Goal: Transaction & Acquisition: Obtain resource

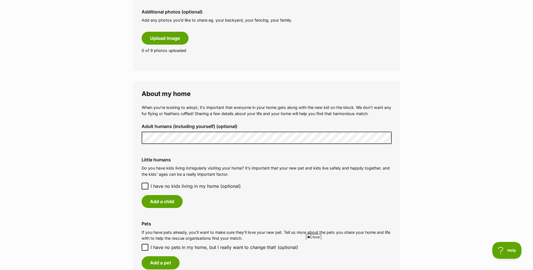
scroll to position [337, 0]
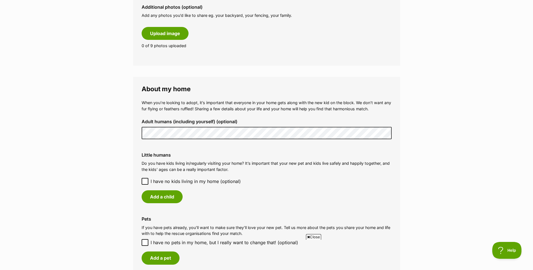
click at [146, 180] on icon at bounding box center [145, 181] width 4 height 4
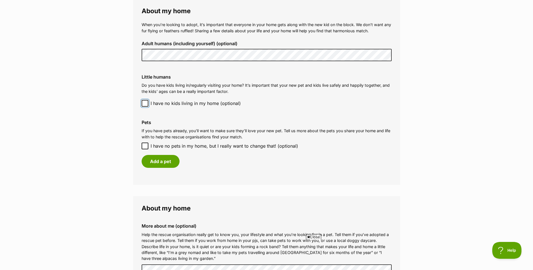
scroll to position [421, 0]
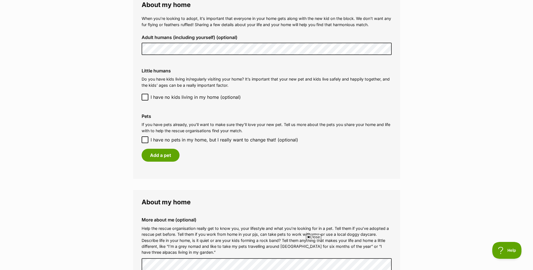
click at [144, 139] on icon at bounding box center [145, 140] width 4 height 4
click at [144, 139] on input "I have no pets in my home, but I really want to change that! (optional)" at bounding box center [145, 139] width 7 height 7
checkbox input "true"
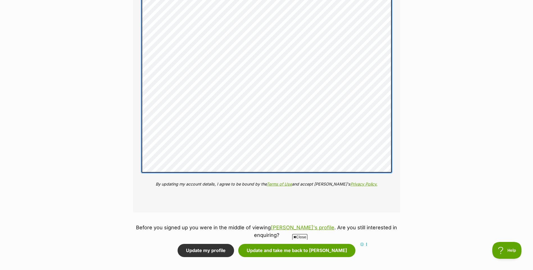
scroll to position [763, 0]
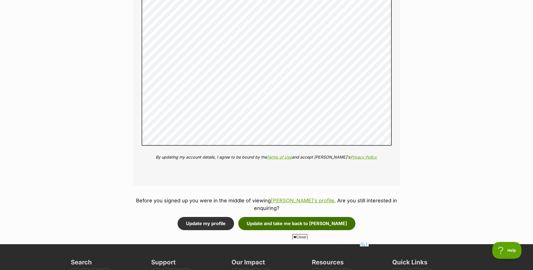
click at [286, 217] on button "Update and take me back to Lil Marco" at bounding box center [296, 223] width 117 height 13
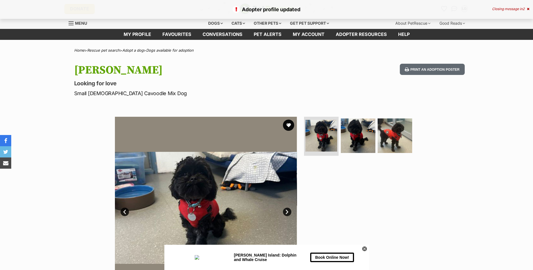
click at [286, 211] on link "Next" at bounding box center [287, 212] width 8 height 8
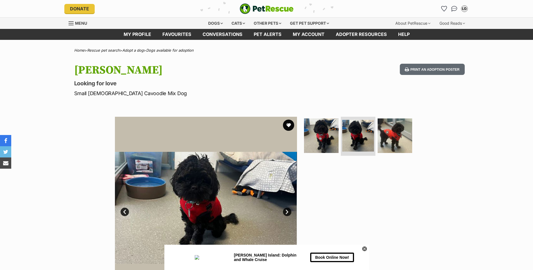
click at [286, 211] on link "Next" at bounding box center [287, 212] width 8 height 8
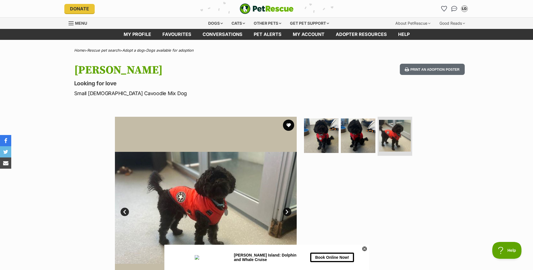
click at [286, 211] on link "Next" at bounding box center [287, 212] width 8 height 8
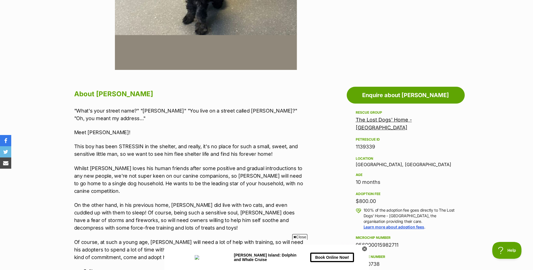
scroll to position [140, 0]
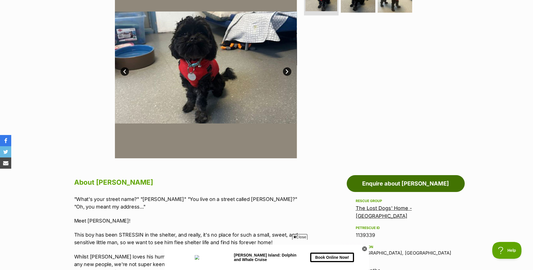
click at [395, 184] on link "Enquire about [PERSON_NAME]" at bounding box center [406, 183] width 118 height 17
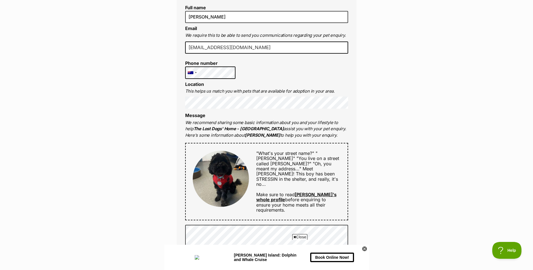
click at [306, 192] on link "Lil Marco's whole profile" at bounding box center [296, 197] width 80 height 11
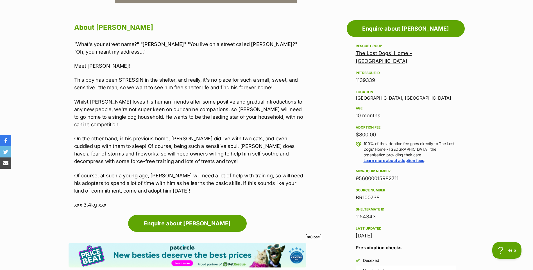
scroll to position [309, 0]
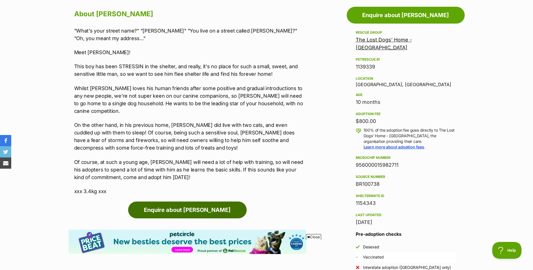
click at [189, 206] on link "Enquire about [PERSON_NAME]" at bounding box center [187, 210] width 119 height 17
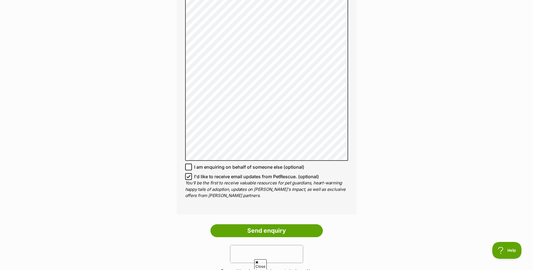
scroll to position [477, 0]
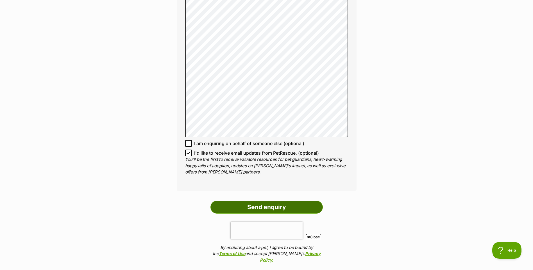
click at [283, 202] on input "Send enquiry" at bounding box center [266, 207] width 112 height 13
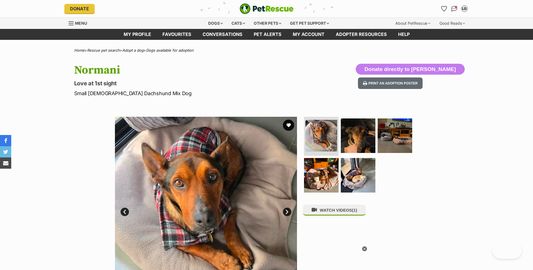
click at [226, 170] on img at bounding box center [206, 208] width 182 height 182
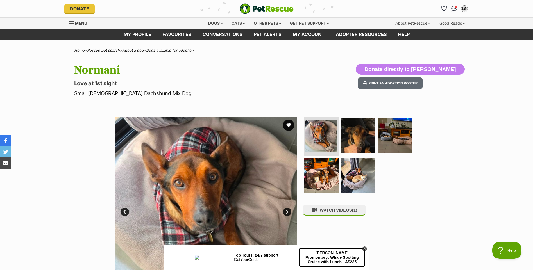
click at [289, 213] on link "Next" at bounding box center [287, 212] width 8 height 8
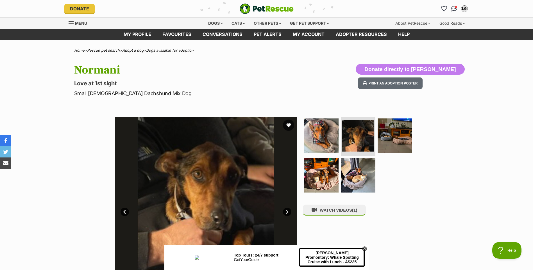
click at [289, 213] on link "Next" at bounding box center [287, 212] width 8 height 8
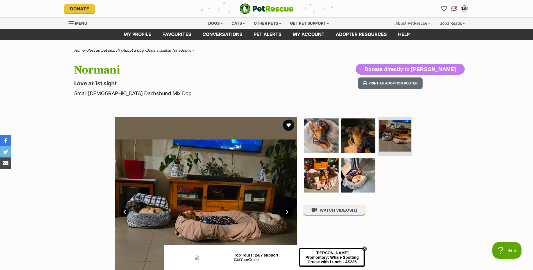
click at [289, 213] on link "Next" at bounding box center [287, 212] width 8 height 8
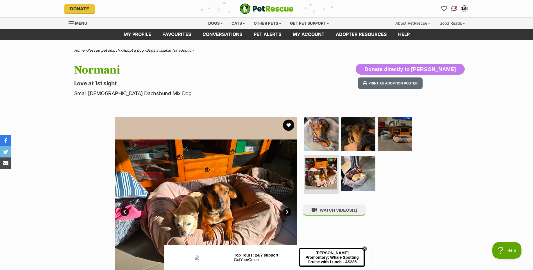
click at [289, 213] on link "Next" at bounding box center [287, 212] width 8 height 8
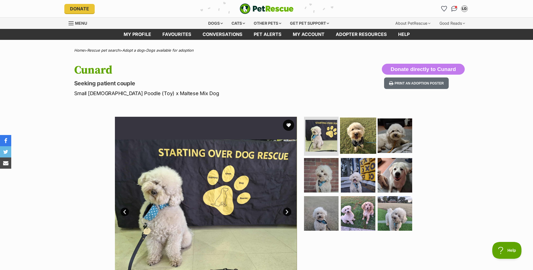
click at [353, 132] on img at bounding box center [358, 135] width 36 height 36
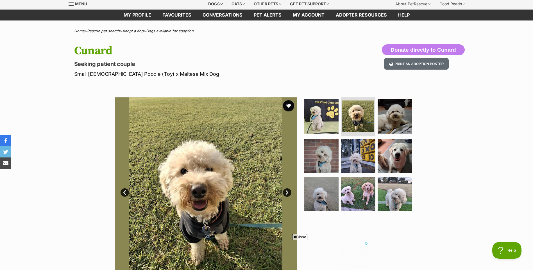
scroll to position [56, 0]
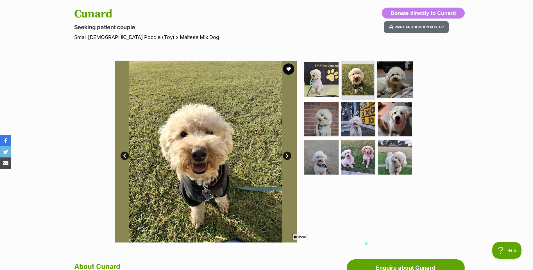
click at [386, 84] on img at bounding box center [395, 79] width 36 height 36
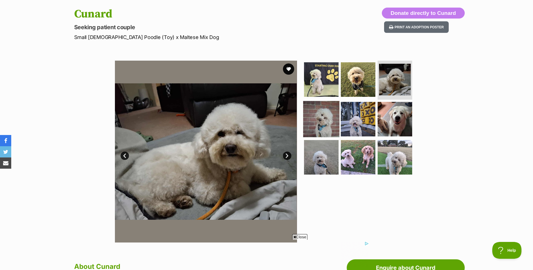
click at [314, 119] on img at bounding box center [321, 119] width 36 height 36
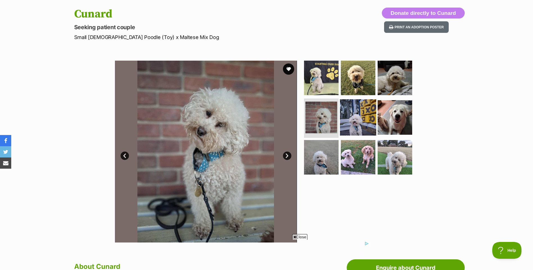
click at [352, 115] on img at bounding box center [358, 117] width 36 height 36
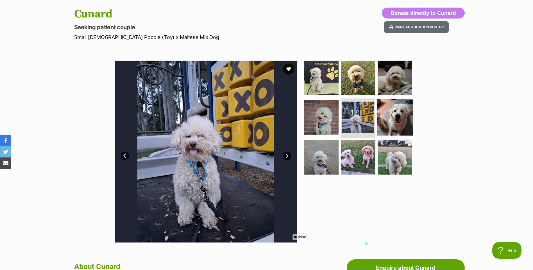
click at [383, 115] on img at bounding box center [395, 117] width 36 height 36
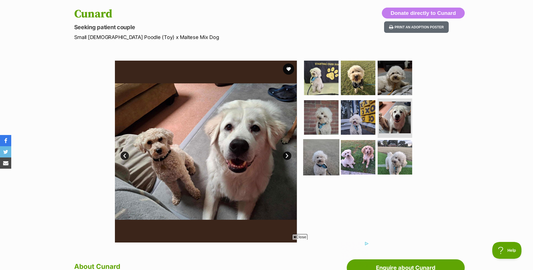
click at [324, 153] on img at bounding box center [321, 157] width 36 height 36
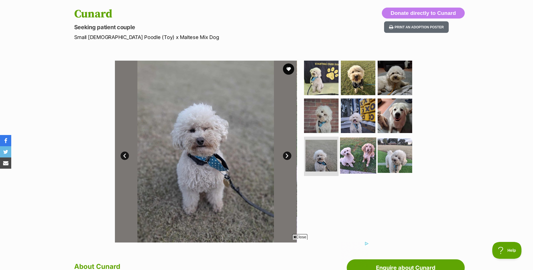
click at [352, 153] on img at bounding box center [358, 156] width 36 height 36
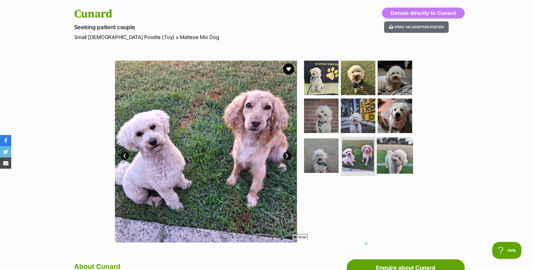
click at [394, 151] on img at bounding box center [395, 156] width 36 height 36
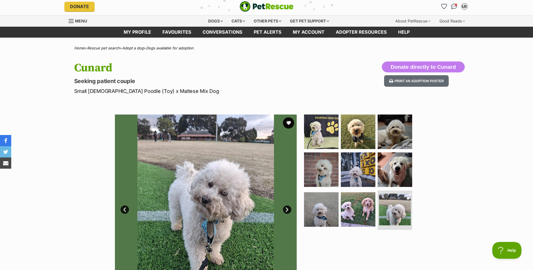
scroll to position [0, 0]
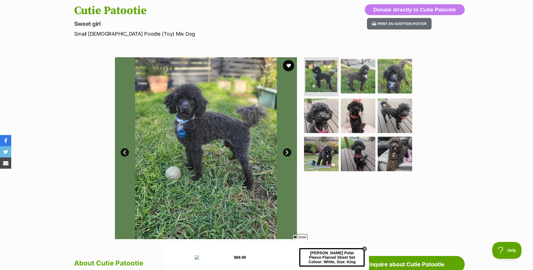
scroll to position [56, 0]
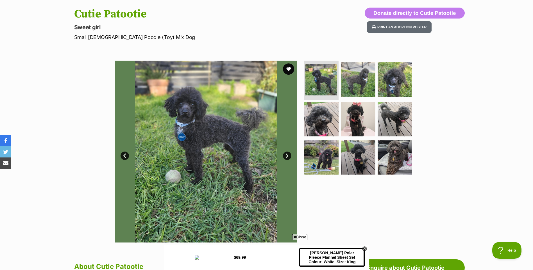
click at [289, 153] on link "Next" at bounding box center [287, 156] width 8 height 8
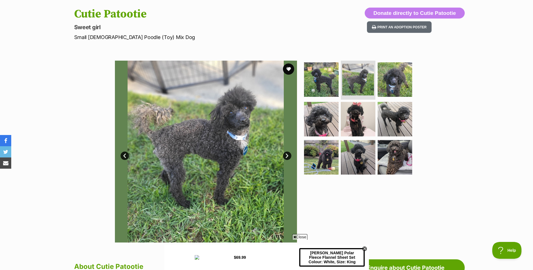
click at [289, 153] on link "Next" at bounding box center [287, 156] width 8 height 8
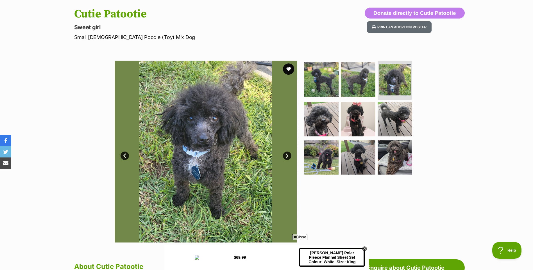
click at [289, 153] on link "Next" at bounding box center [287, 156] width 8 height 8
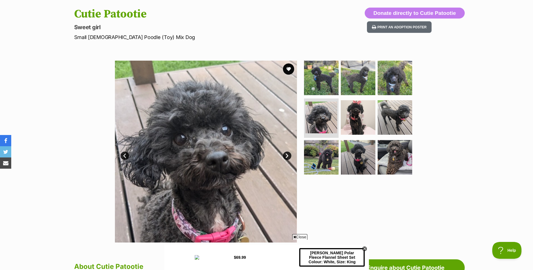
click at [289, 153] on link "Next" at bounding box center [287, 156] width 8 height 8
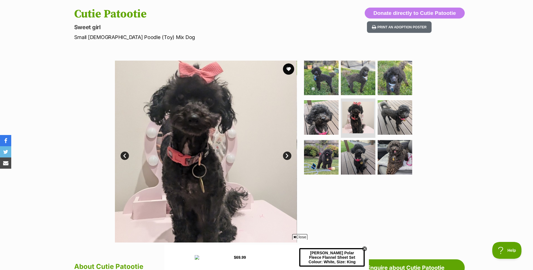
click at [289, 153] on link "Next" at bounding box center [287, 156] width 8 height 8
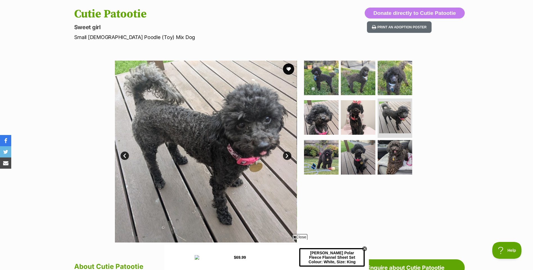
click at [289, 153] on link "Next" at bounding box center [287, 156] width 8 height 8
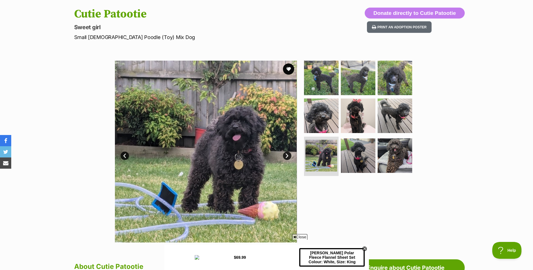
click at [289, 153] on link "Next" at bounding box center [287, 156] width 8 height 8
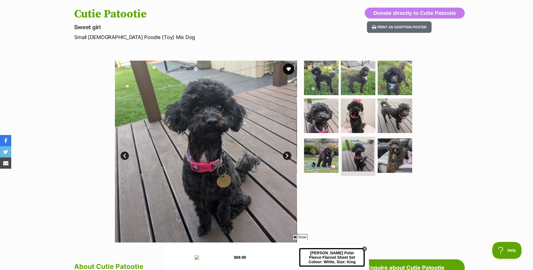
click at [289, 153] on link "Next" at bounding box center [287, 156] width 8 height 8
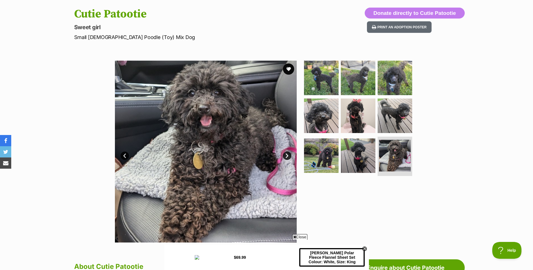
click at [289, 153] on link "Next" at bounding box center [287, 156] width 8 height 8
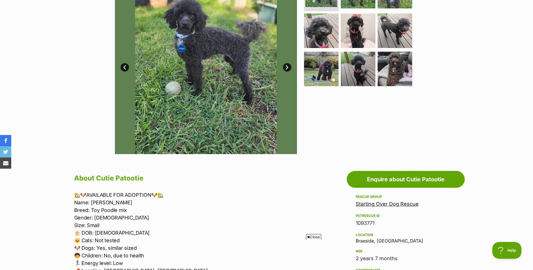
scroll to position [140, 0]
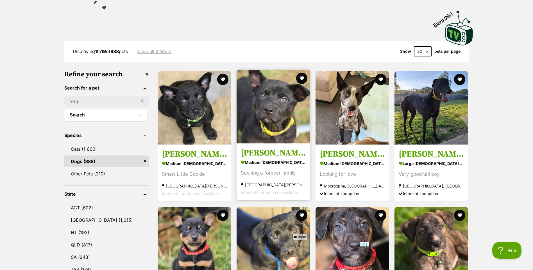
click at [282, 172] on div "Seeking a forever family" at bounding box center [273, 173] width 65 height 8
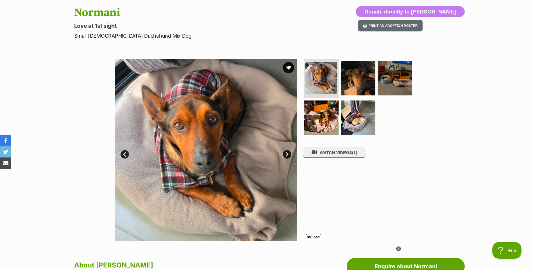
scroll to position [56, 0]
